Goal: Check status: Check status

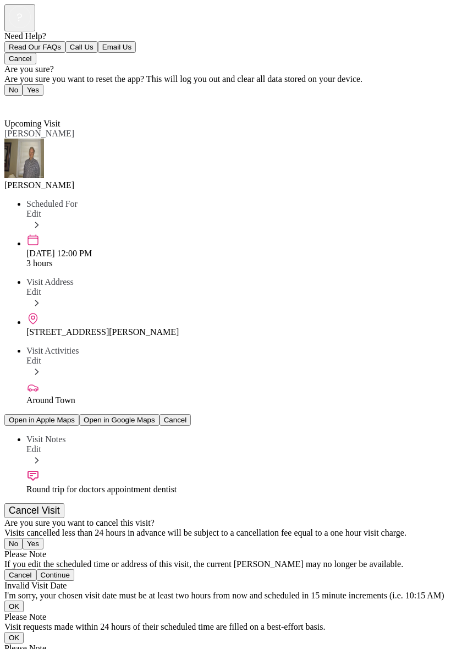
click at [41, 209] on span "Edit" at bounding box center [33, 213] width 15 height 9
click at [334, 644] on div at bounding box center [225, 644] width 442 height 0
click at [20, 99] on span "Back" at bounding box center [20, 103] width 18 height 9
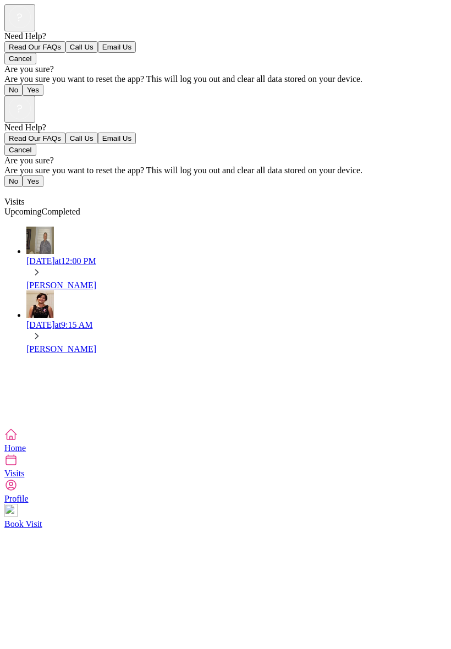
click at [447, 413] on div "Need Help? Read Our FAQs Call Us Email Us Cancel Are you sure? Are you sure you…" at bounding box center [225, 262] width 442 height 332
click at [98, 320] on div "[DATE] 9:15 AM" at bounding box center [236, 325] width 420 height 10
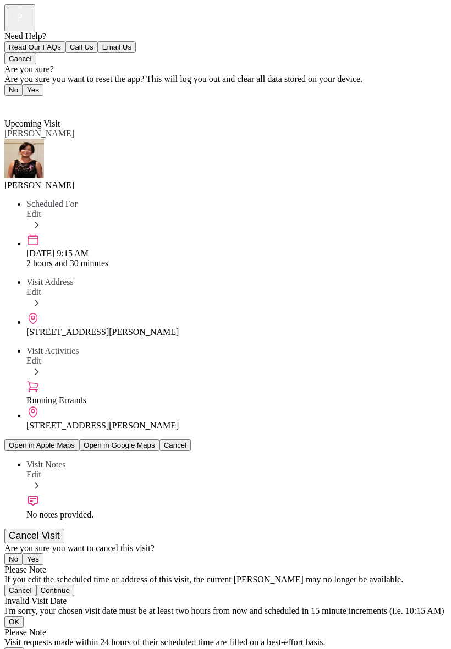
click at [23, 99] on span "Back" at bounding box center [20, 103] width 18 height 9
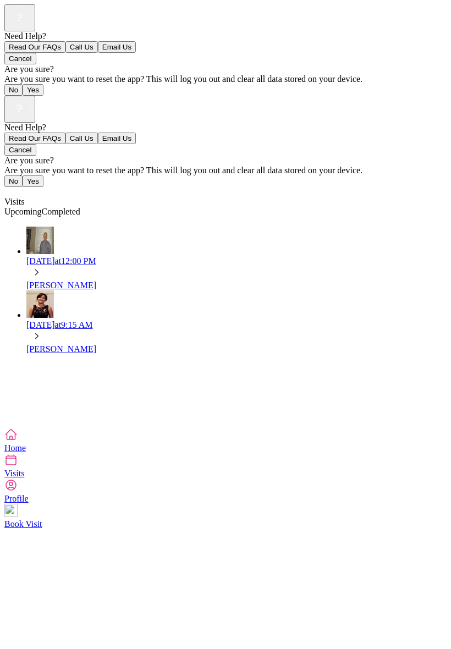
click at [33, 363] on div at bounding box center [225, 390] width 442 height 55
click at [26, 291] on link "[DATE] 9:15 AM [PERSON_NAME]" at bounding box center [236, 323] width 420 height 64
